Goal: Task Accomplishment & Management: Complete application form

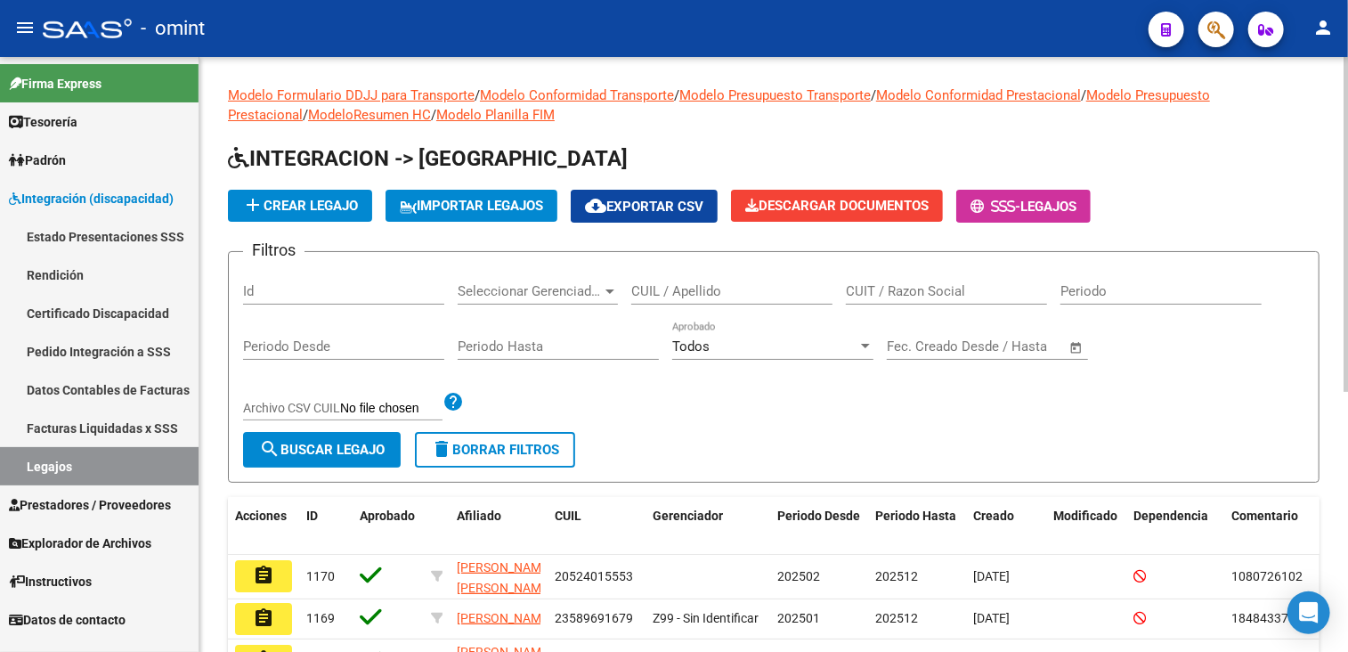
click at [666, 290] on input "CUIL / Apellido" at bounding box center [731, 291] width 201 height 16
paste input "[PERSON_NAME]"
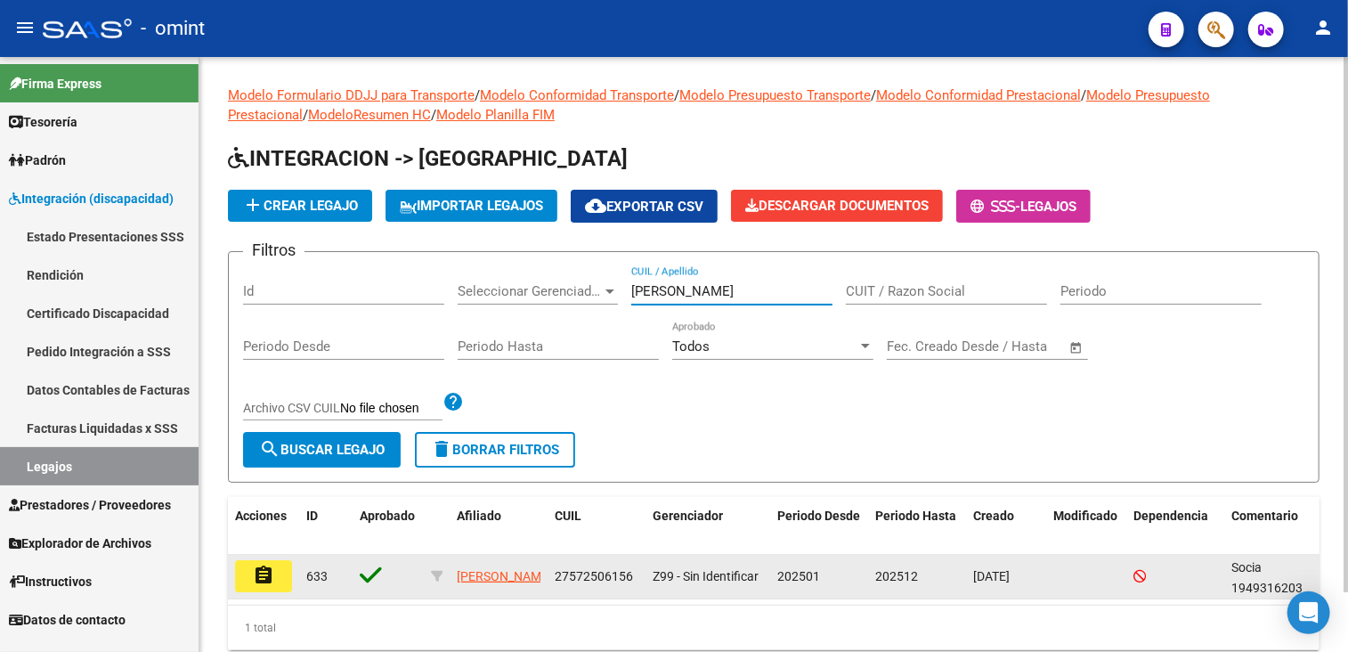
type input "[PERSON_NAME]"
click at [270, 571] on mat-icon "assignment" at bounding box center [263, 574] width 21 height 21
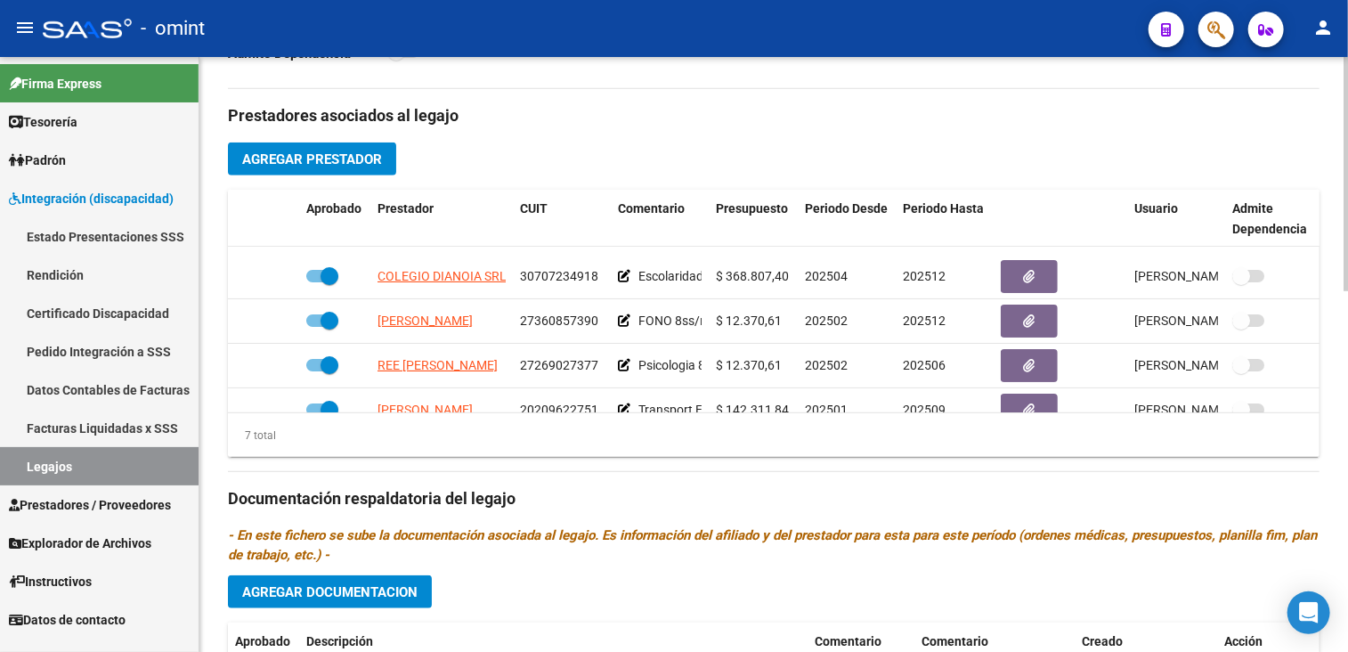
scroll to position [165, 0]
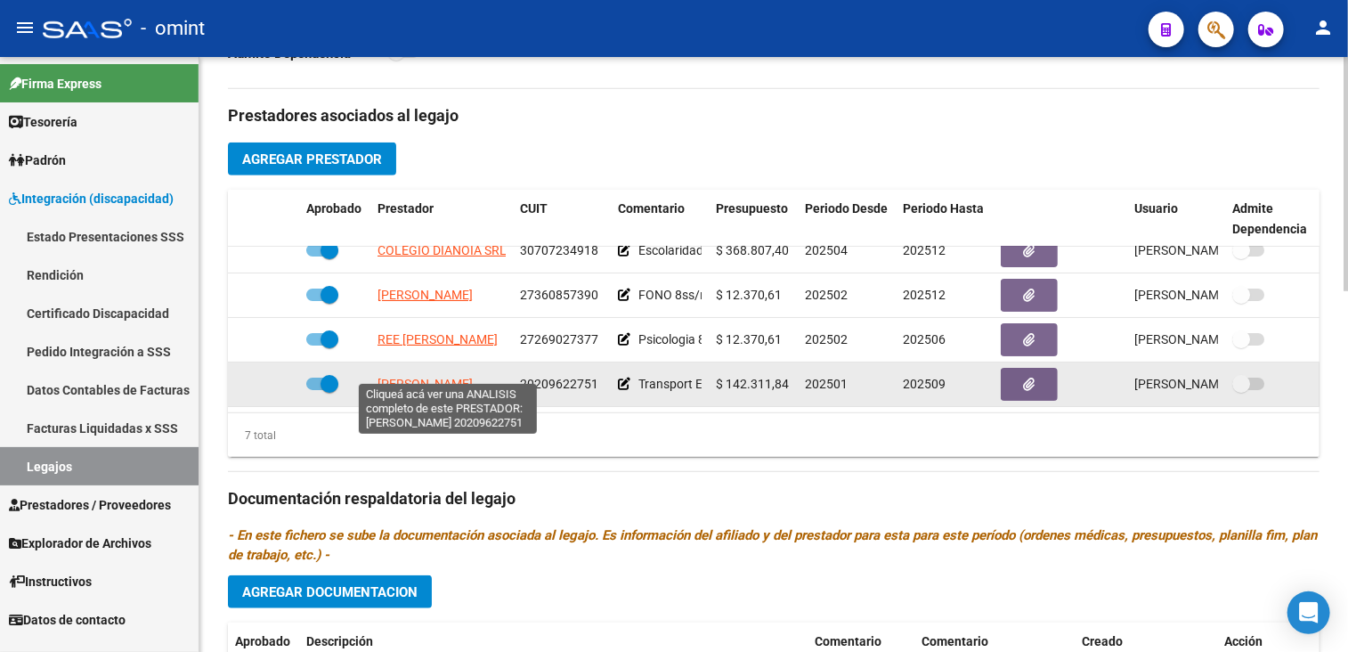
click at [381, 376] on span "[PERSON_NAME]" at bounding box center [424, 383] width 95 height 14
type textarea "20209622751"
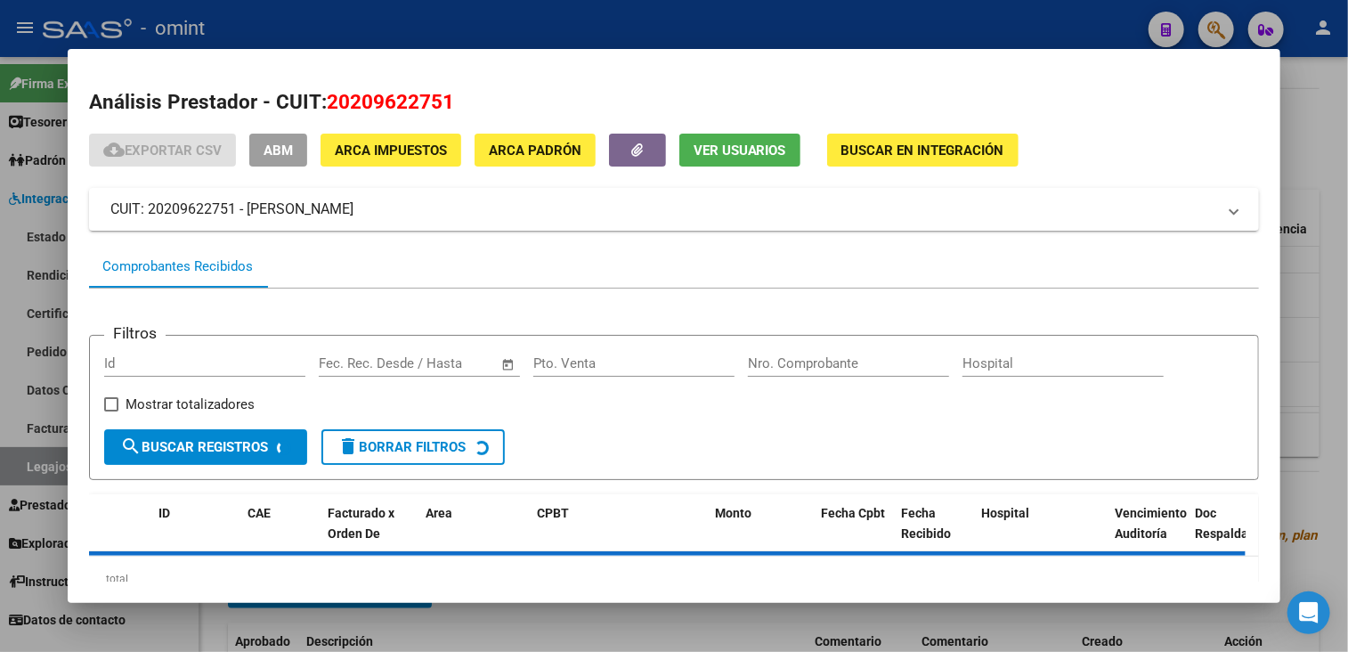
click at [383, 99] on span "20209622751" at bounding box center [390, 101] width 127 height 23
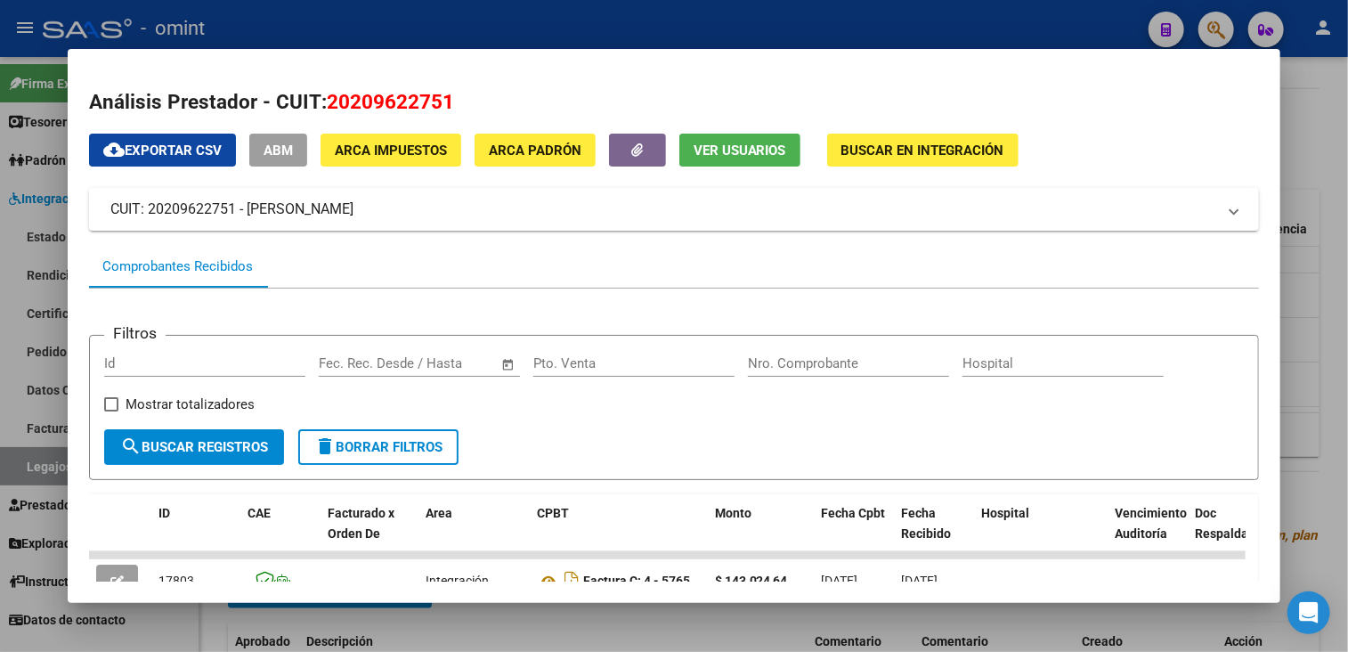
copy span "20209622751"
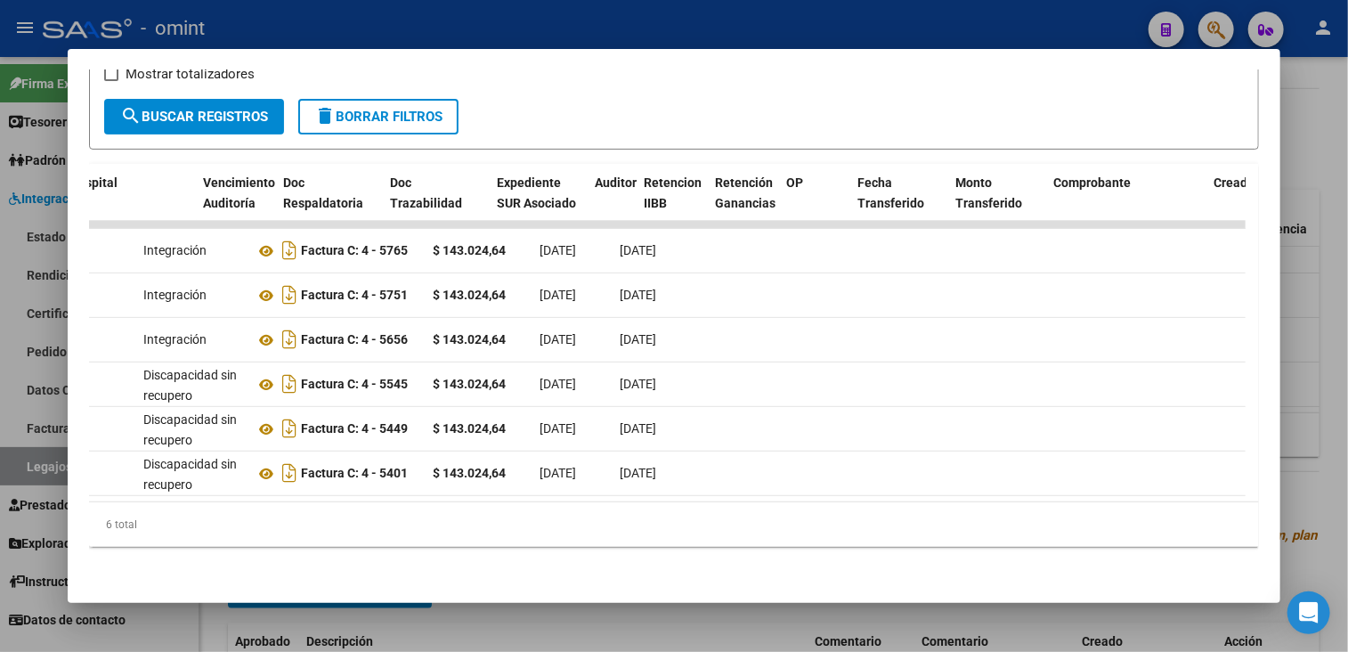
scroll to position [0, 0]
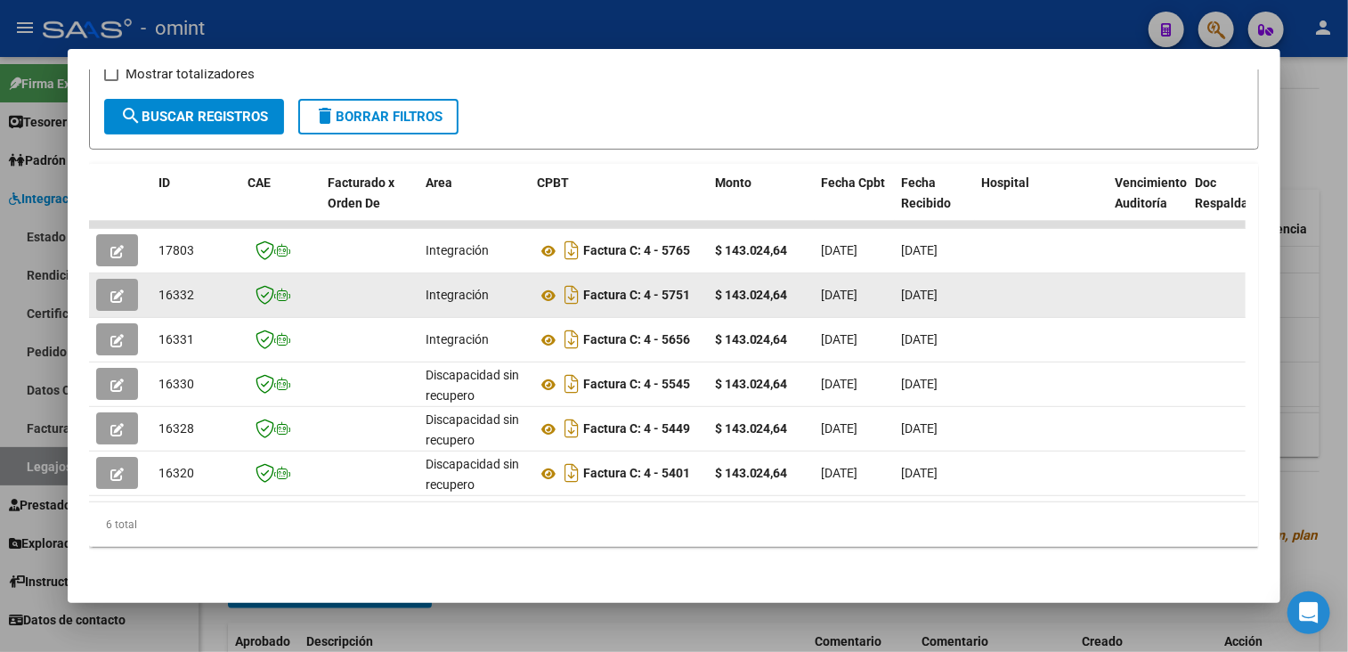
click at [126, 279] on button "button" at bounding box center [117, 295] width 42 height 32
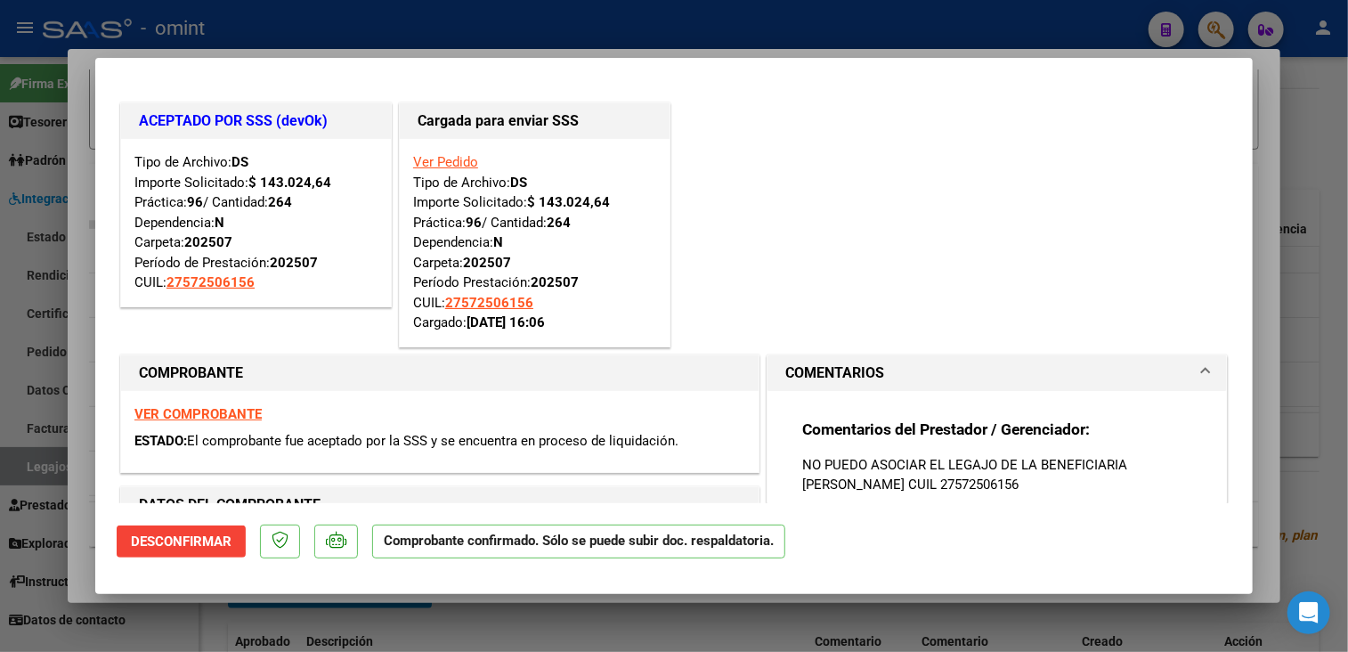
click at [258, 624] on div at bounding box center [674, 326] width 1348 height 652
type input "$ 0,00"
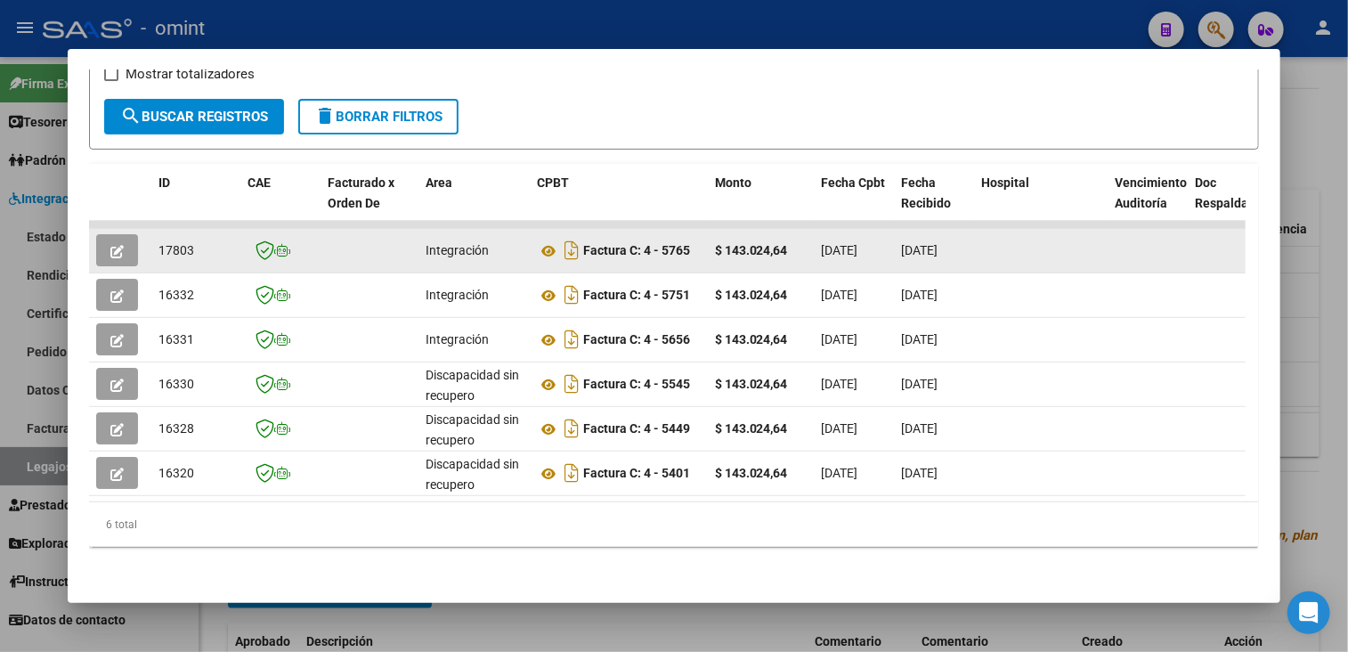
click at [132, 243] on button "button" at bounding box center [117, 250] width 42 height 32
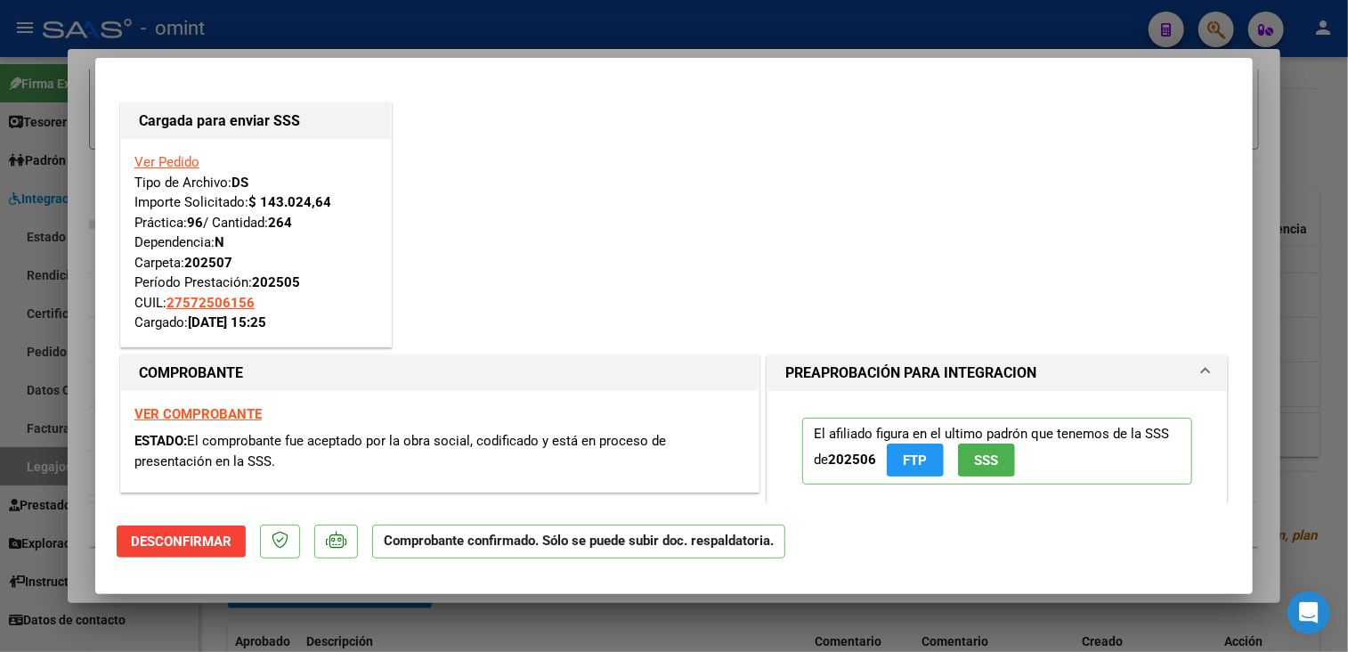
click at [281, 623] on div at bounding box center [674, 326] width 1348 height 652
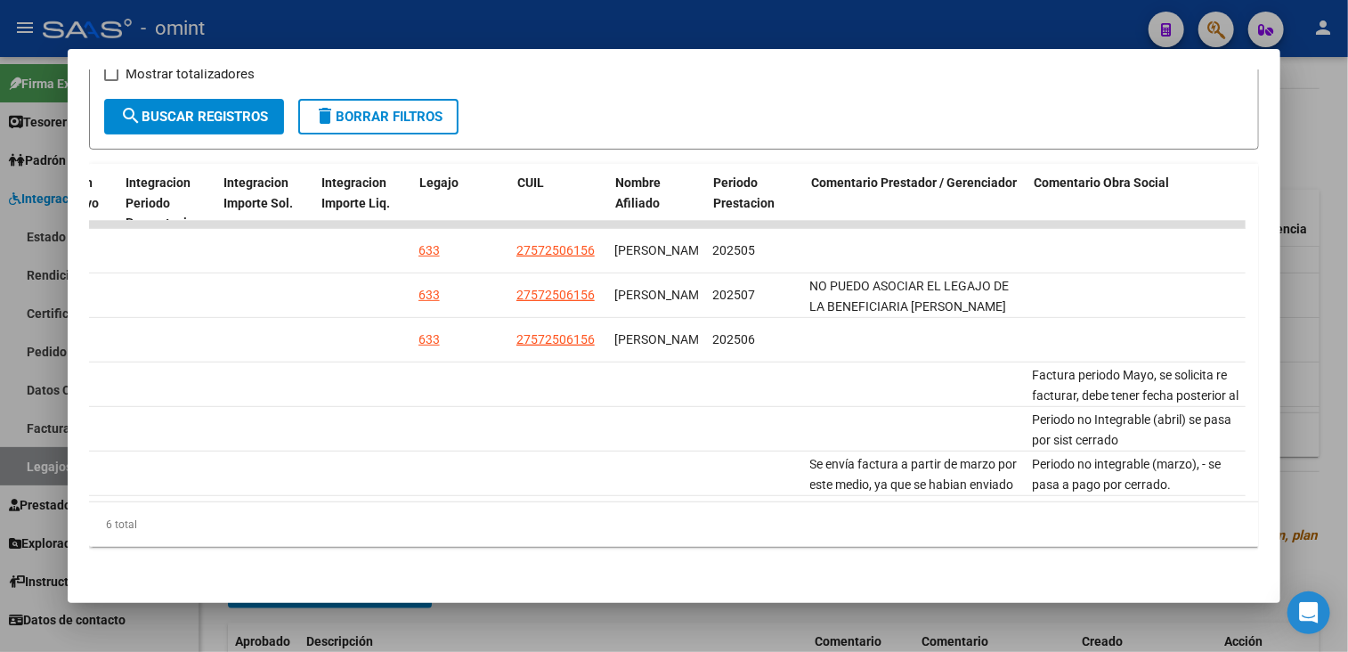
scroll to position [0, 2688]
